Goal: Find specific page/section: Find specific page/section

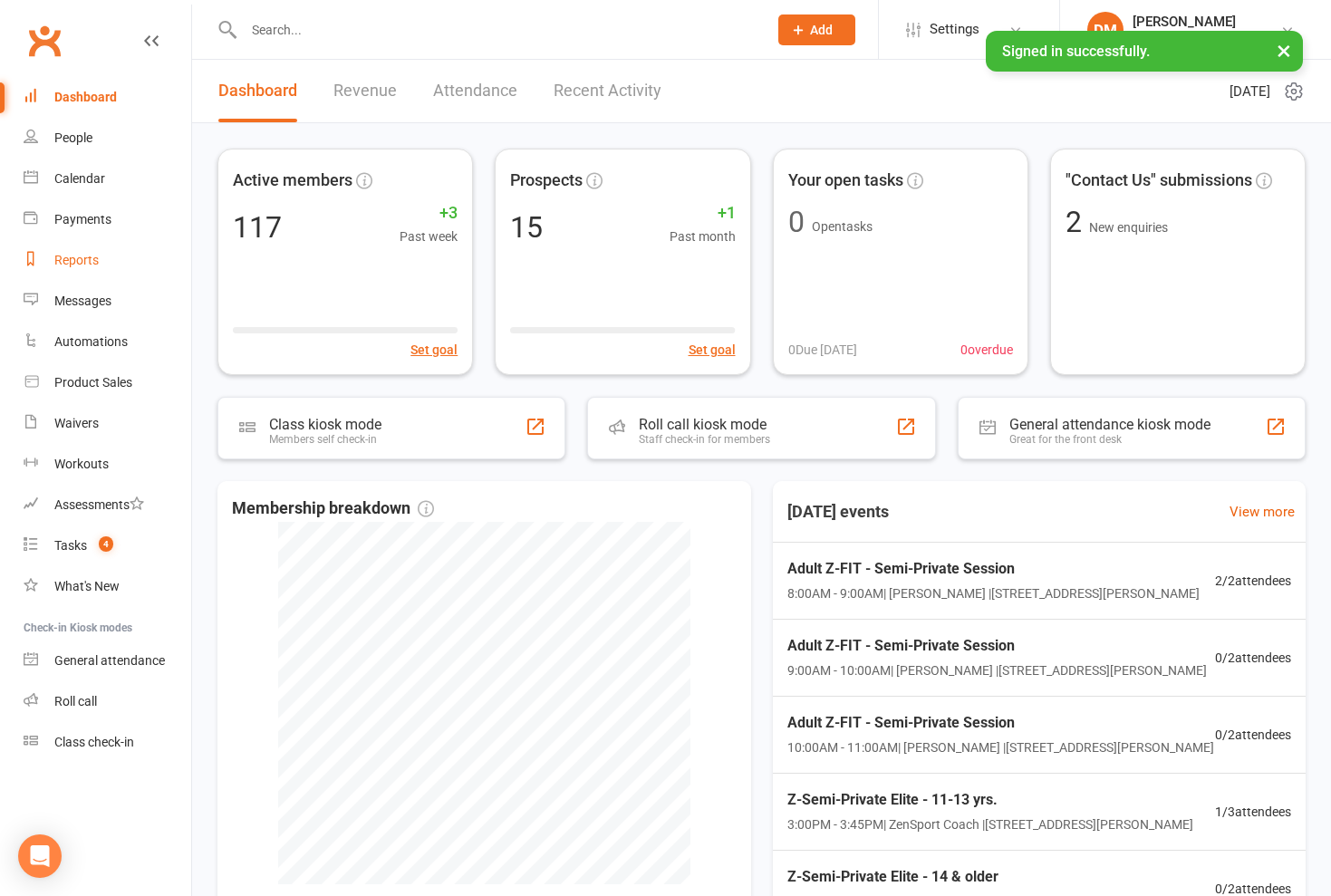
click at [72, 262] on div "Reports" at bounding box center [76, 260] width 45 height 15
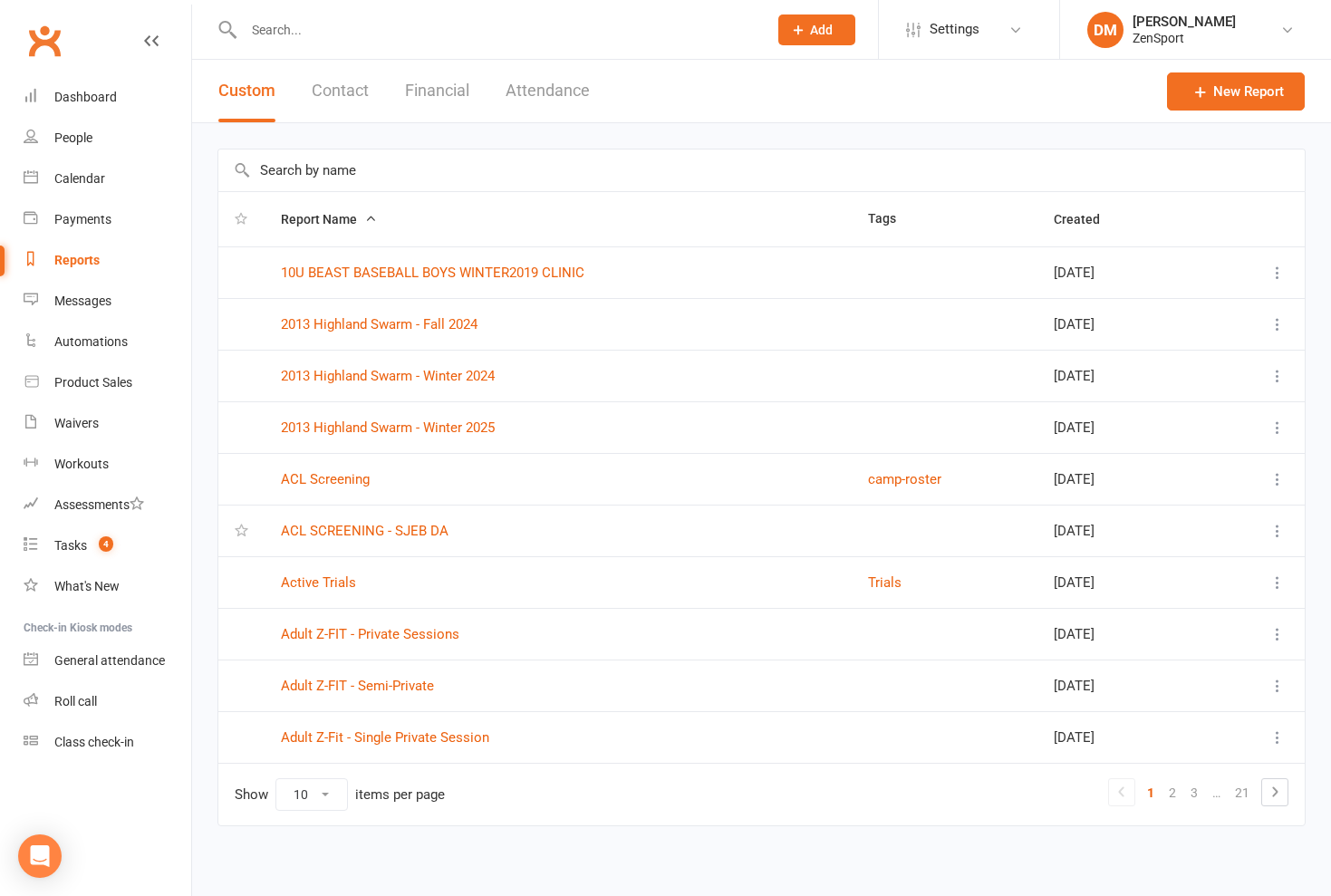
click at [275, 37] on input "text" at bounding box center [496, 30] width 516 height 26
type input "s"
click at [301, 174] on input "text" at bounding box center [761, 171] width 1086 height 42
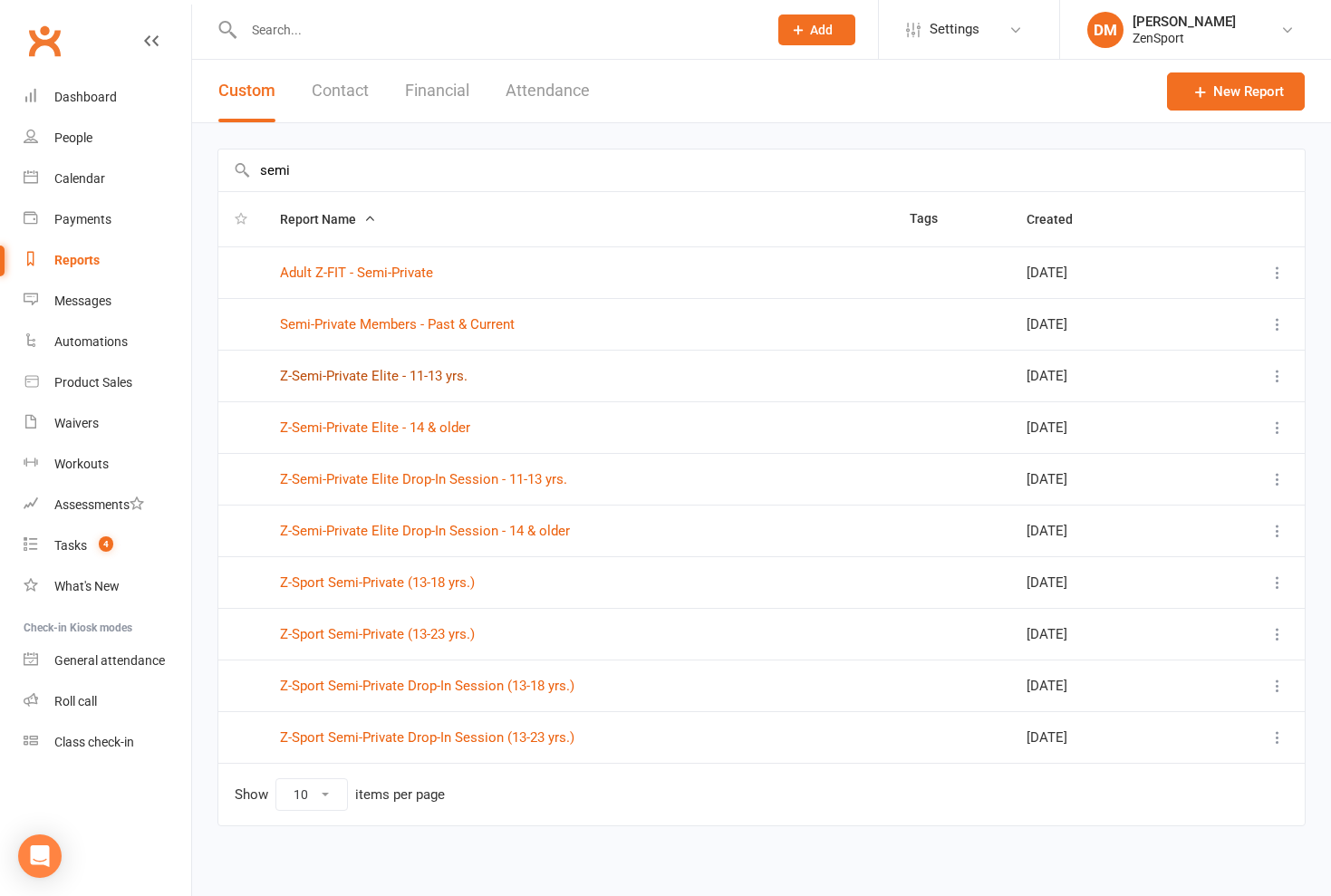
type input "semi"
click at [348, 380] on link "Z-Semi-Private Elite - 11-13 yrs." at bounding box center [373, 376] width 188 height 16
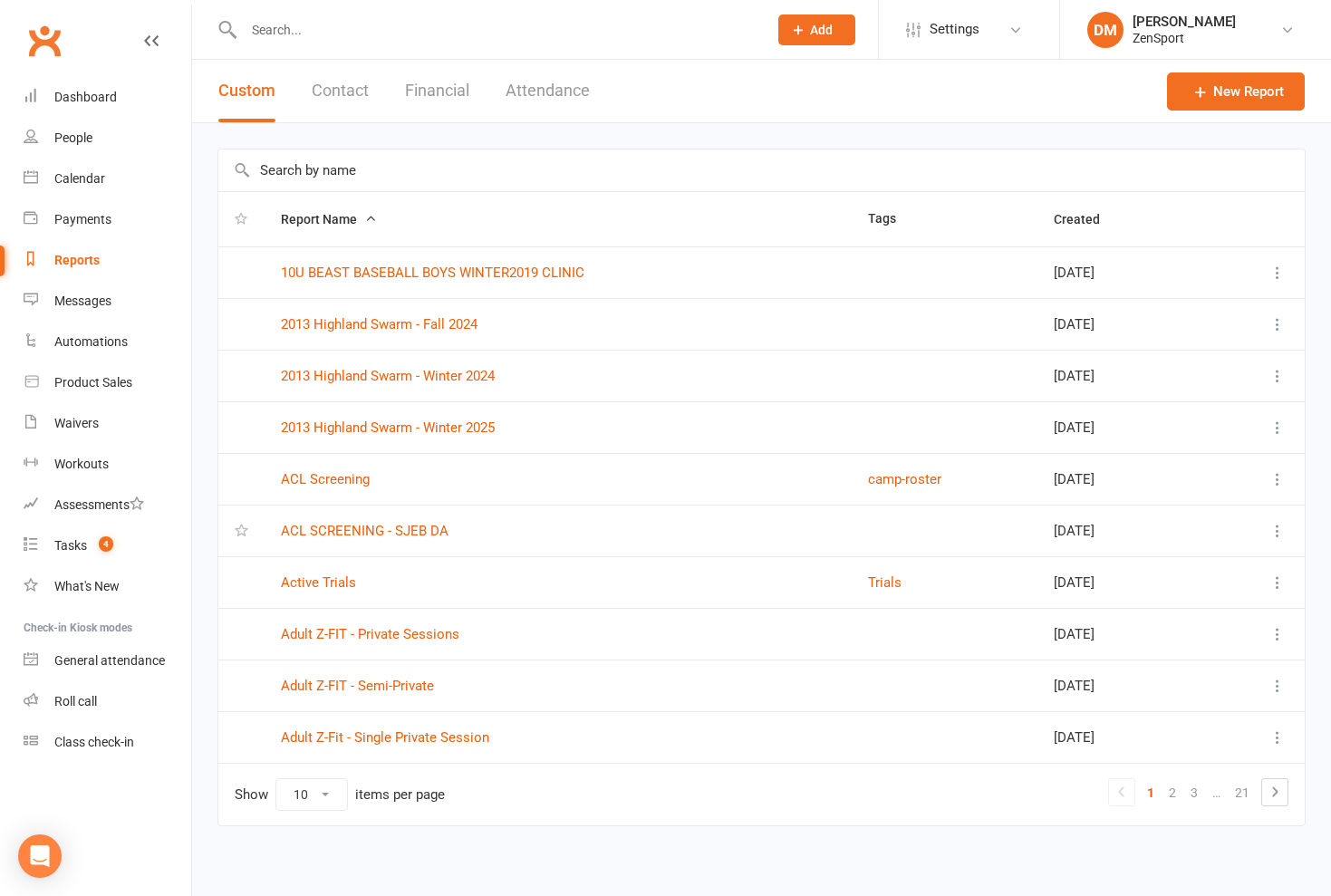
click at [286, 163] on input "text" at bounding box center [761, 171] width 1086 height 42
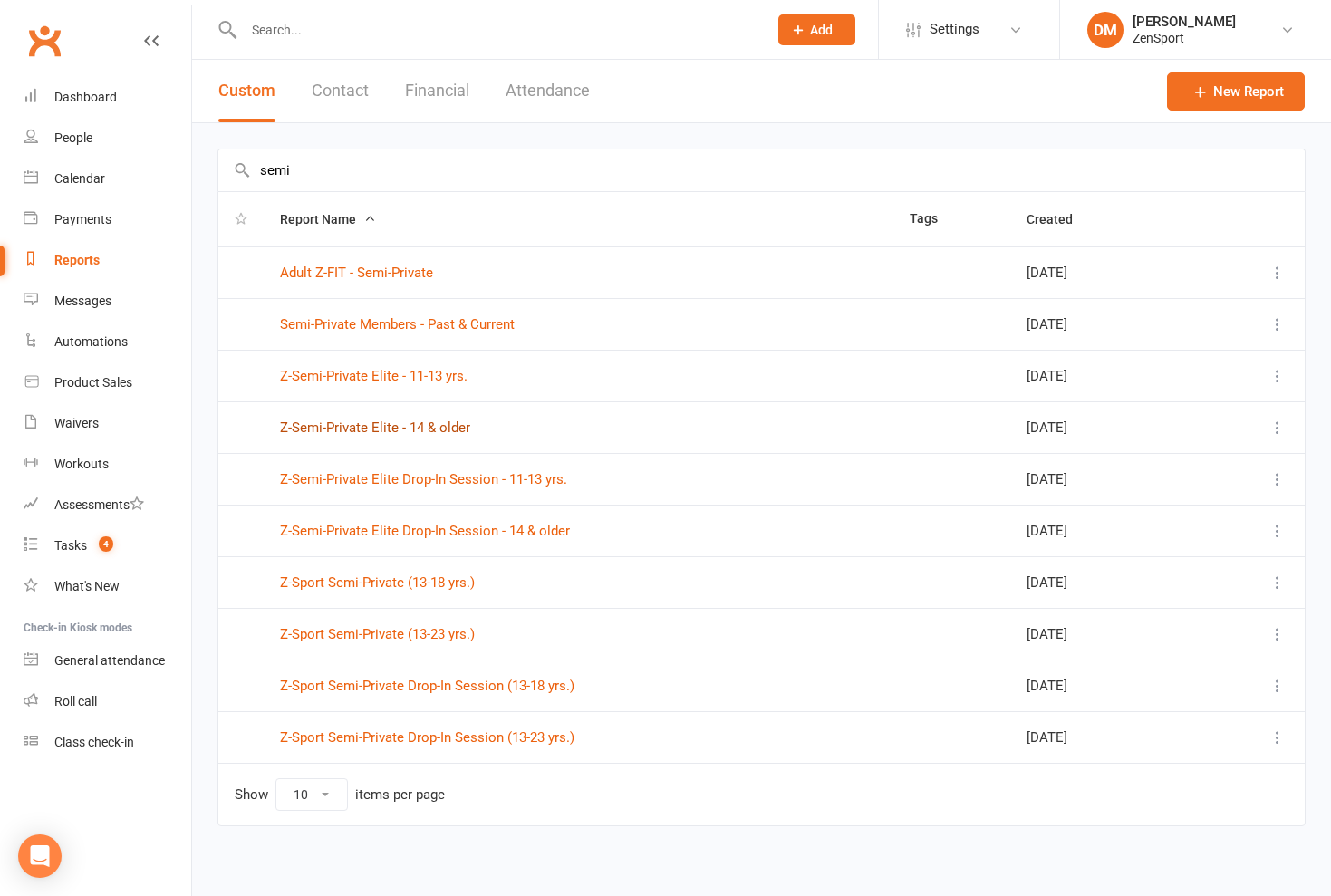
type input "semi"
click at [370, 429] on link "Z-Semi-Private Elite - 14 & older" at bounding box center [375, 428] width 191 height 16
